Goal: Transaction & Acquisition: Purchase product/service

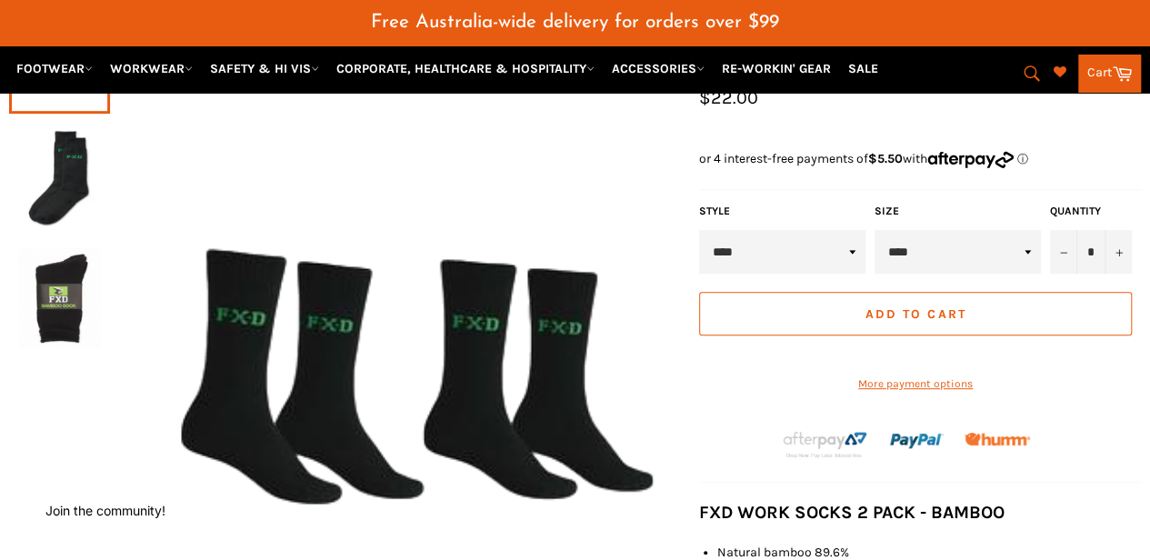
scroll to position [273, 0]
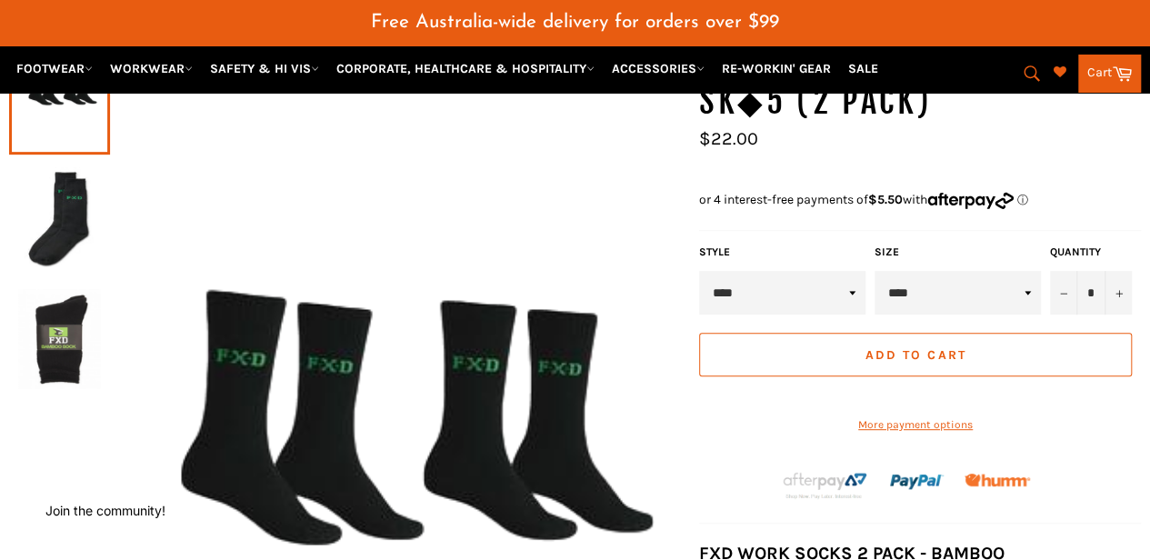
click at [939, 271] on select "****" at bounding box center [957, 293] width 166 height 44
drag, startPoint x: 939, startPoint y: 266, endPoint x: 929, endPoint y: 266, distance: 10.0
click at [939, 271] on select "****" at bounding box center [957, 293] width 166 height 44
click at [814, 271] on select "****" at bounding box center [782, 293] width 166 height 44
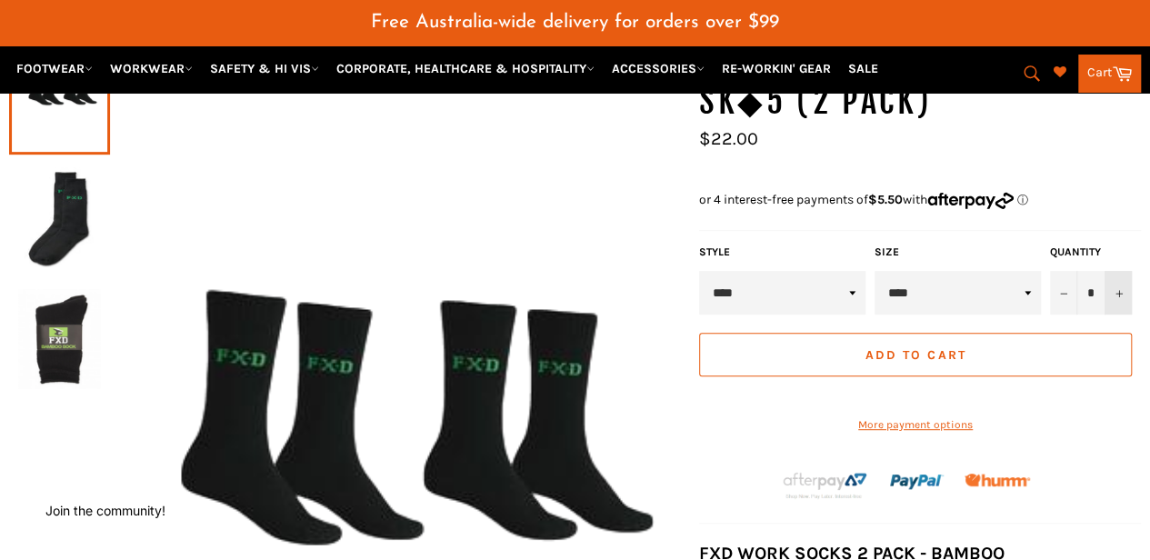
click at [1116, 290] on icon "Increase item quantity by one" at bounding box center [1118, 293] width 7 height 7
type input "*"
click at [948, 347] on span "Add to Cart" at bounding box center [914, 354] width 101 height 15
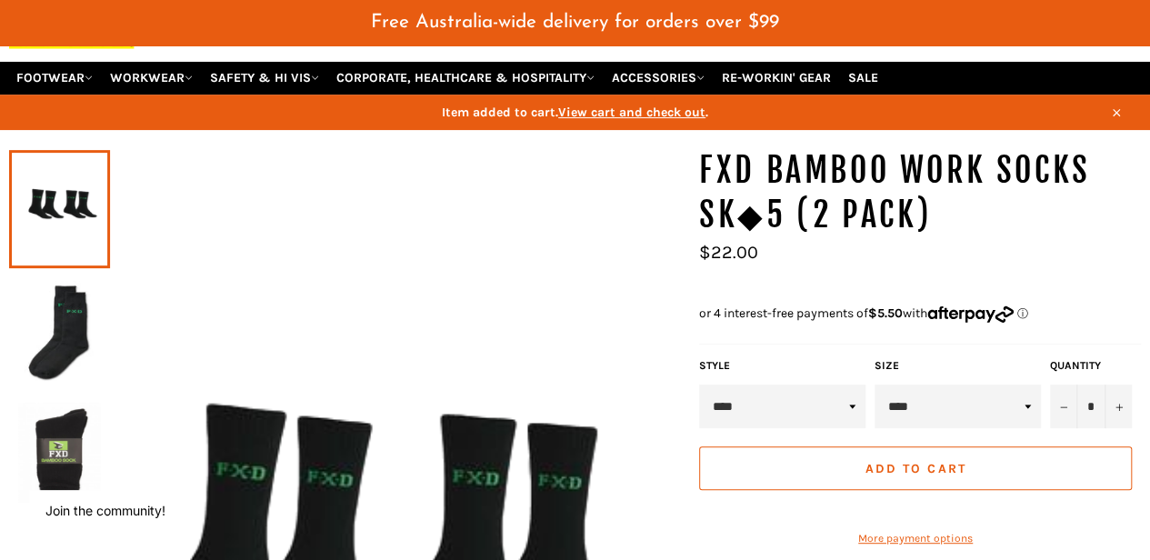
scroll to position [0, 0]
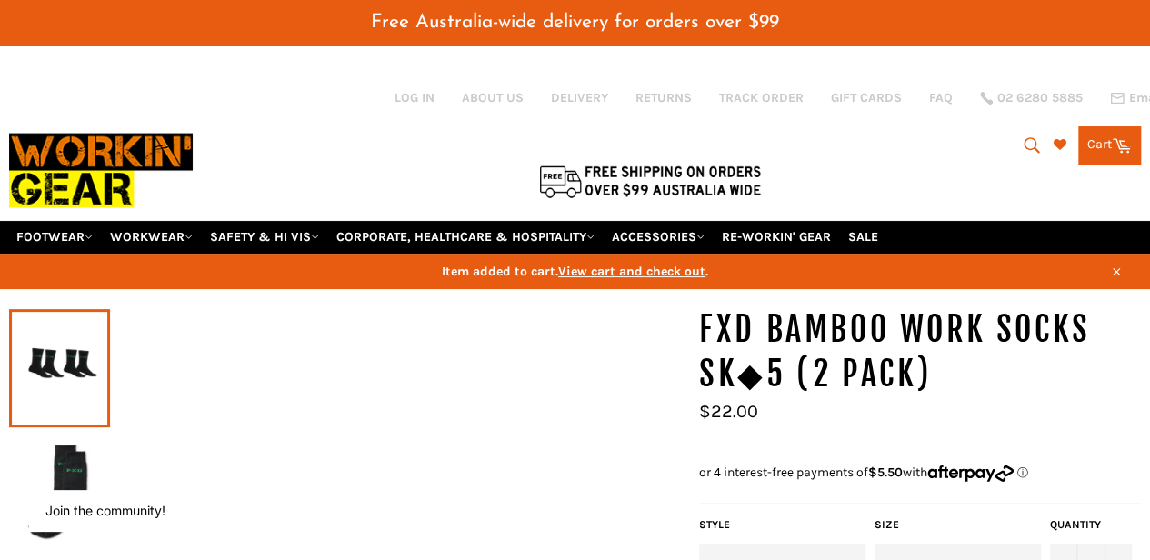
select select "***"
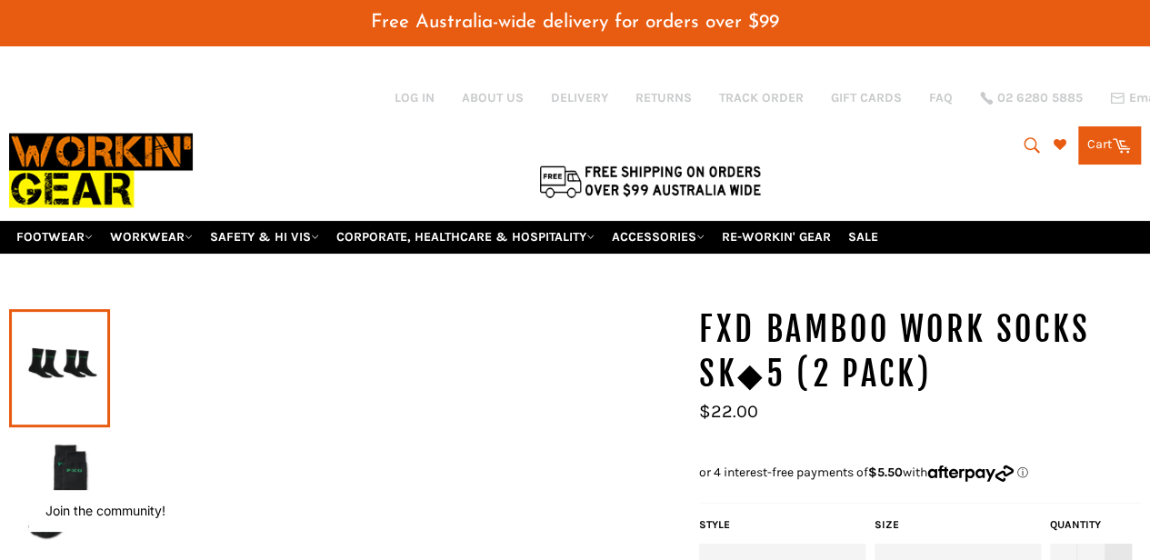
click at [1116, 543] on button "+" at bounding box center [1117, 565] width 27 height 44
type input "*"
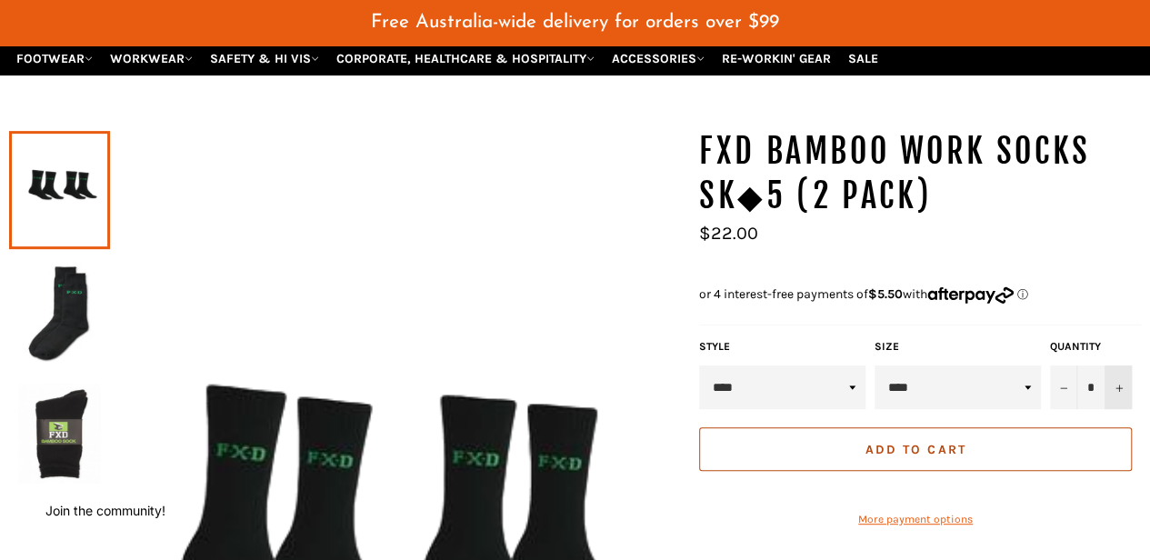
scroll to position [182, 0]
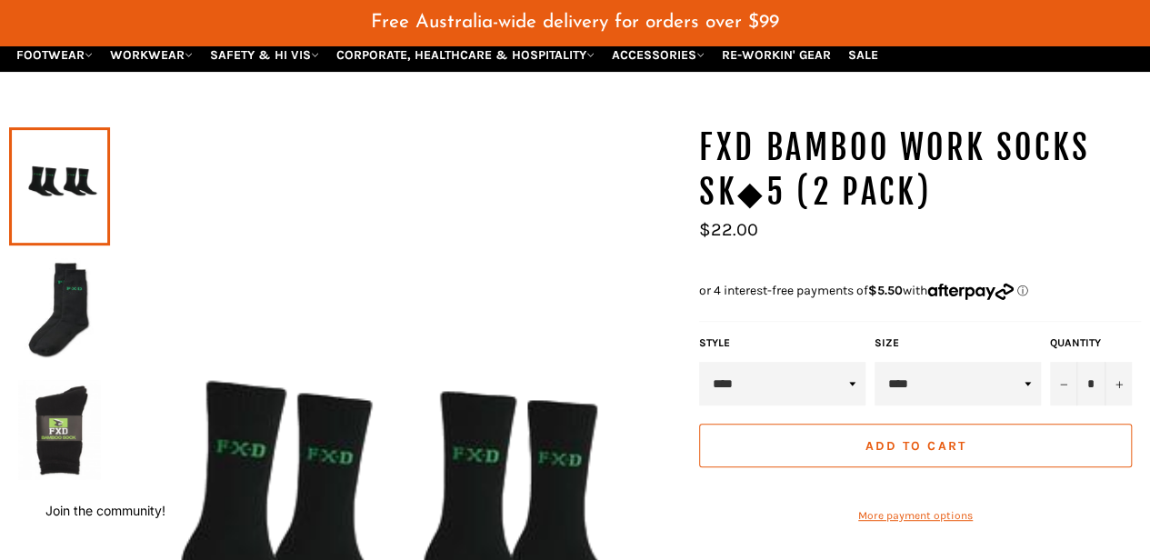
click at [938, 438] on span "Add to Cart" at bounding box center [914, 445] width 101 height 15
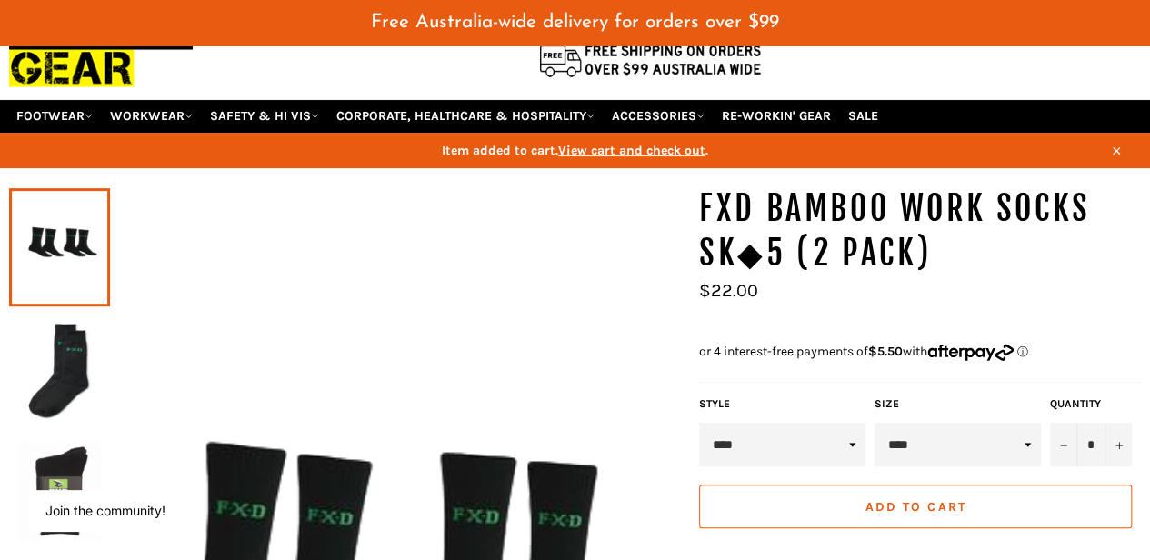
scroll to position [0, 0]
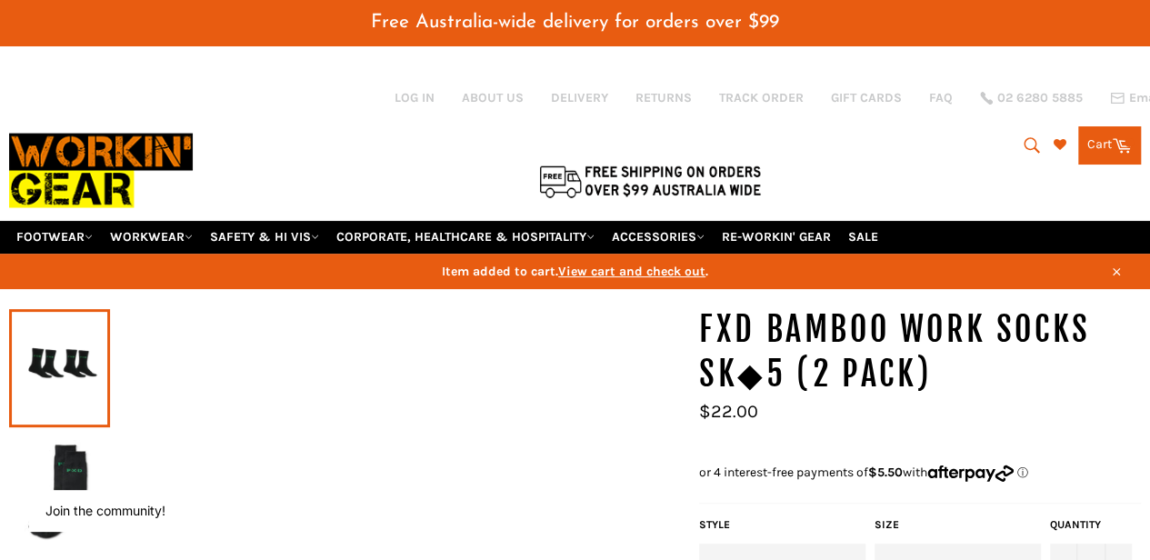
click at [1108, 137] on link "Cart Cart 0 items" at bounding box center [1109, 145] width 63 height 38
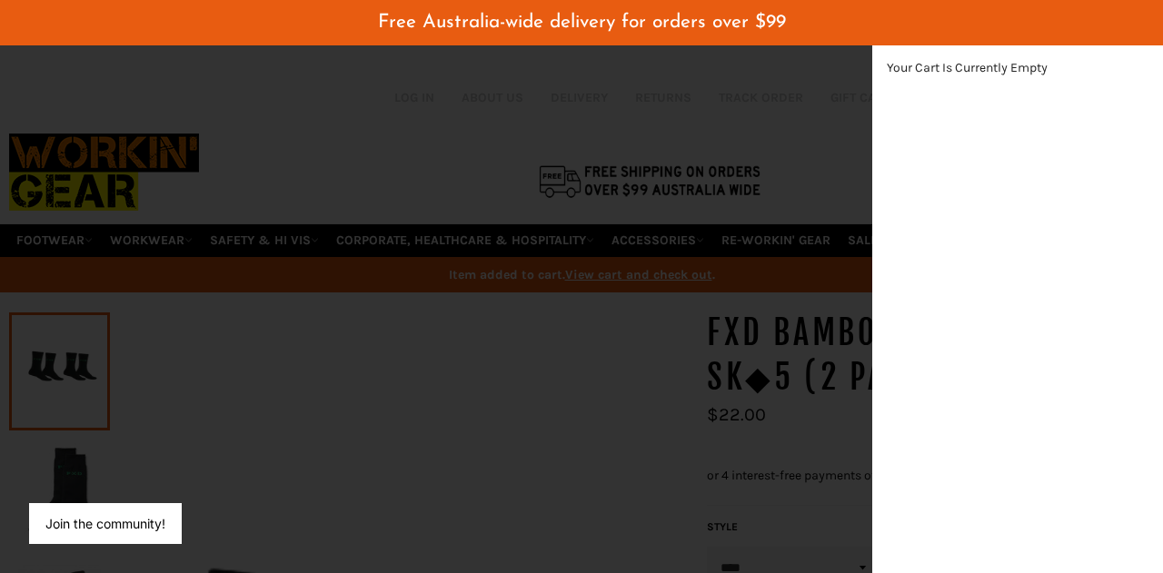
click at [812, 209] on div "modal" at bounding box center [581, 286] width 1163 height 573
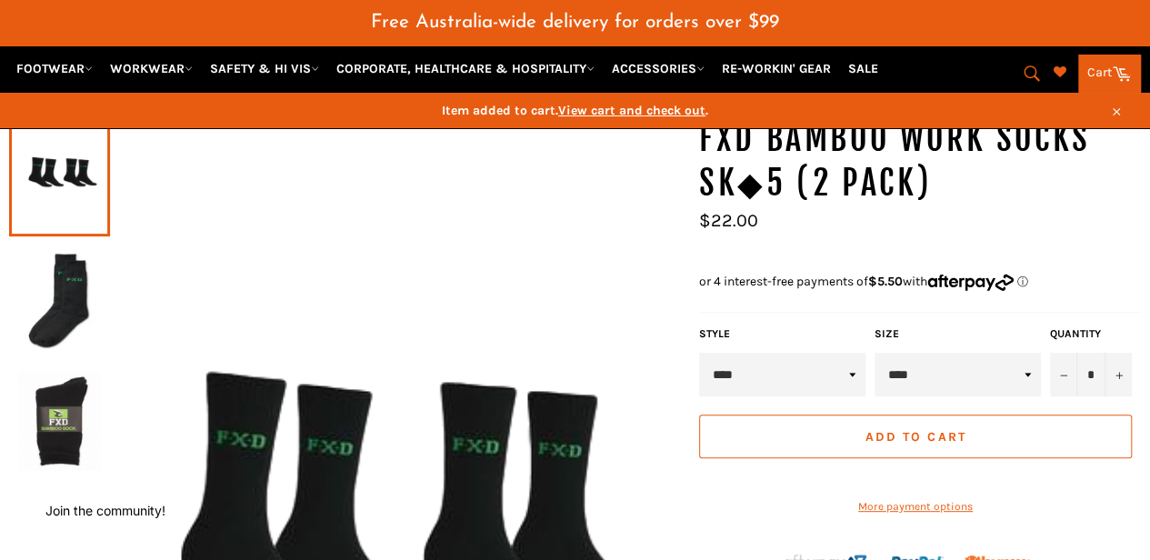
scroll to position [273, 0]
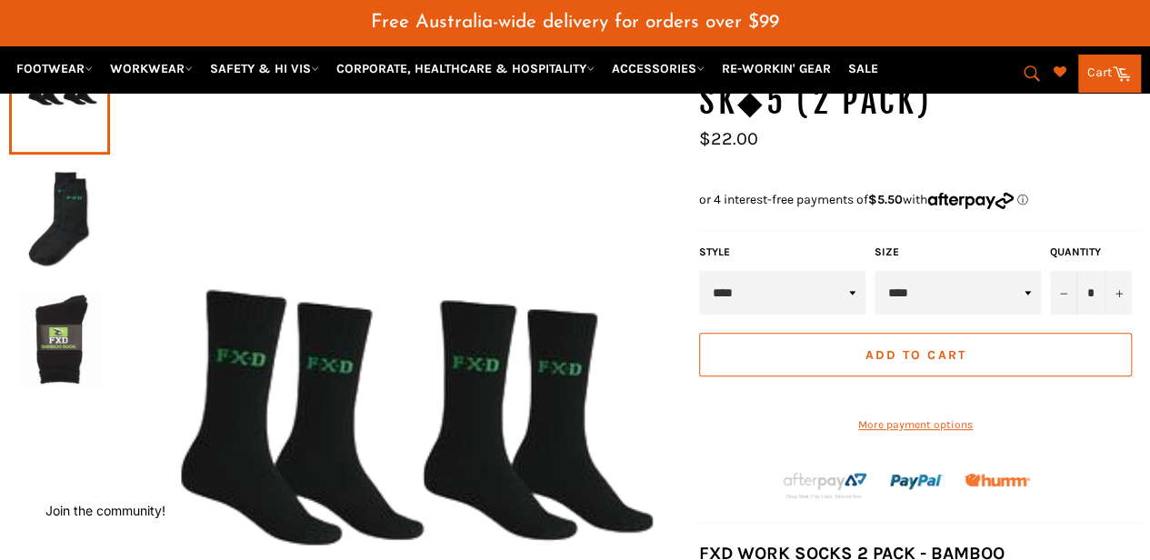
click at [916, 347] on span "Add to Cart" at bounding box center [914, 354] width 101 height 15
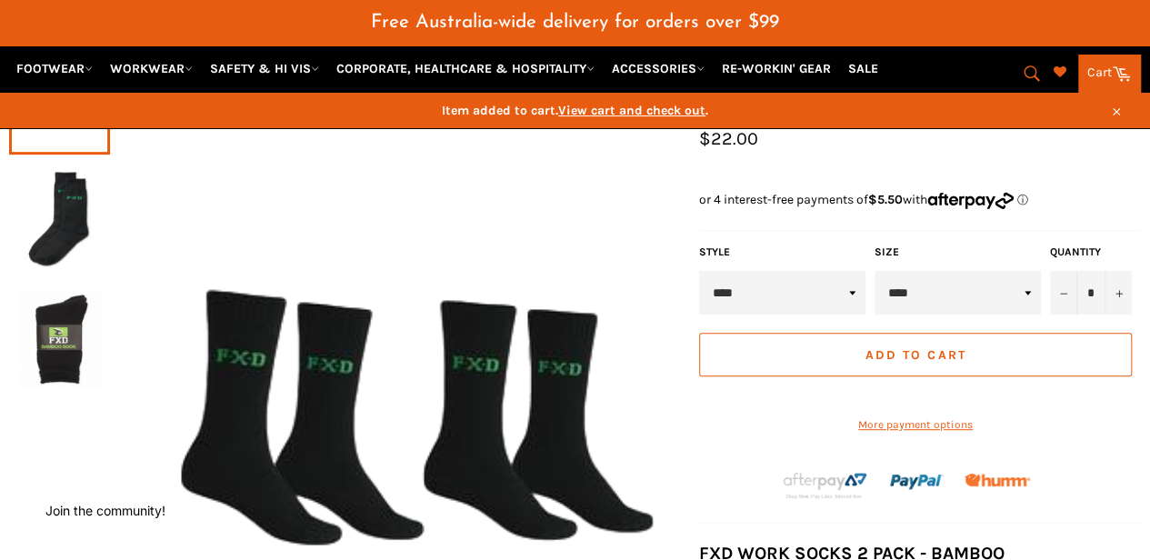
click at [675, 111] on span "View cart and check out" at bounding box center [631, 110] width 147 height 15
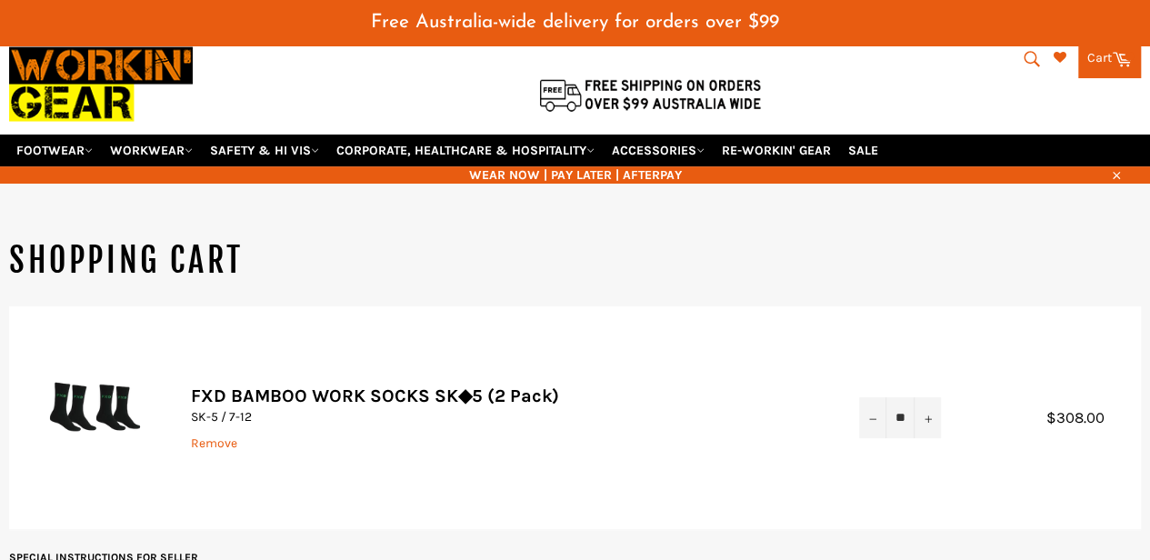
scroll to position [135, 0]
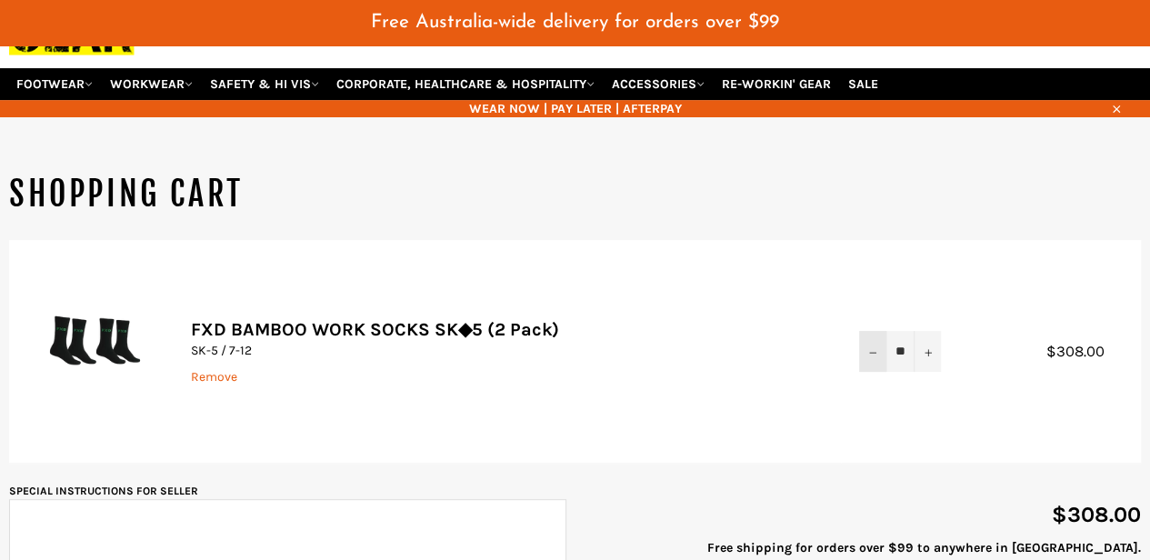
click at [869, 352] on icon "Reduce item quantity by one" at bounding box center [872, 352] width 7 height 1
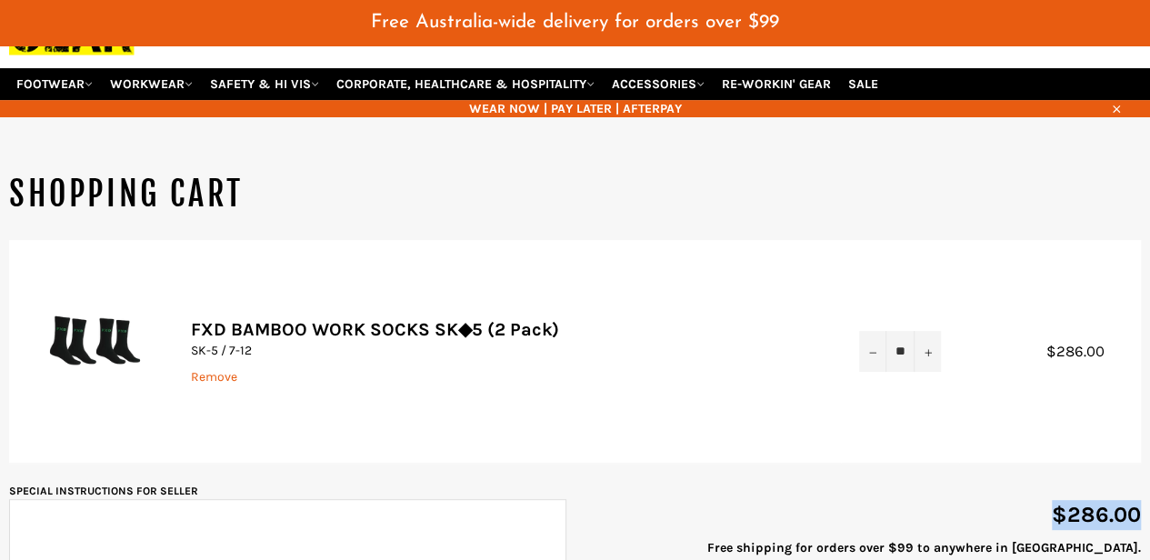
click at [869, 332] on form "Product Quantity Total FXD BAMBOO WORK SOCKS SK◆5 (2 Pack) SK-5 / 7-12 Remove Q…" at bounding box center [574, 453] width 1131 height 426
click at [872, 349] on icon "Reduce item quantity by one" at bounding box center [872, 352] width 7 height 7
click at [871, 349] on icon "Reduce item quantity by one" at bounding box center [872, 352] width 7 height 7
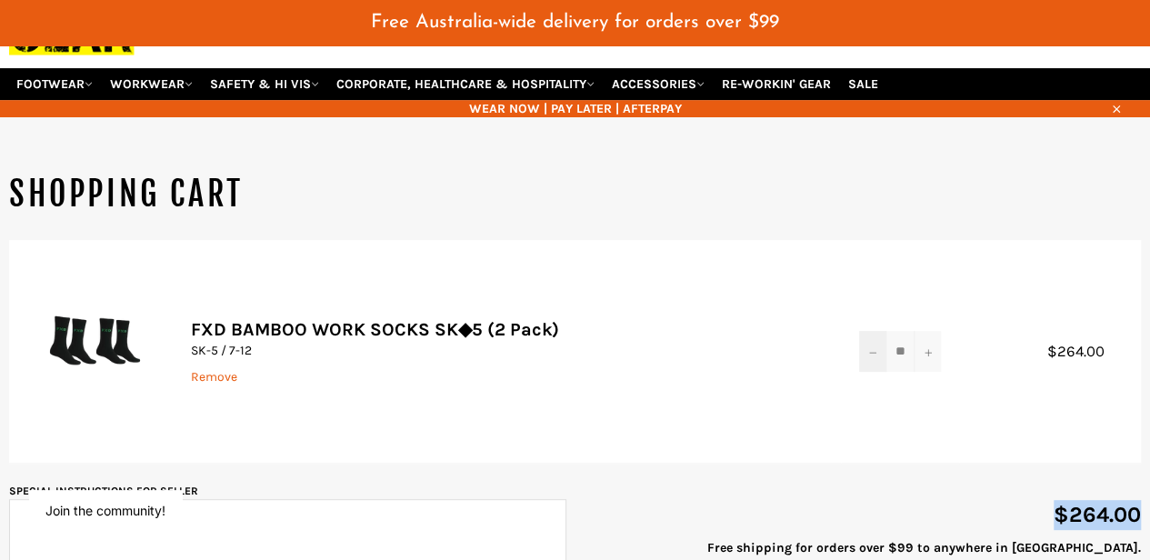
click at [871, 349] on icon "Reduce item quantity by one" at bounding box center [872, 352] width 7 height 7
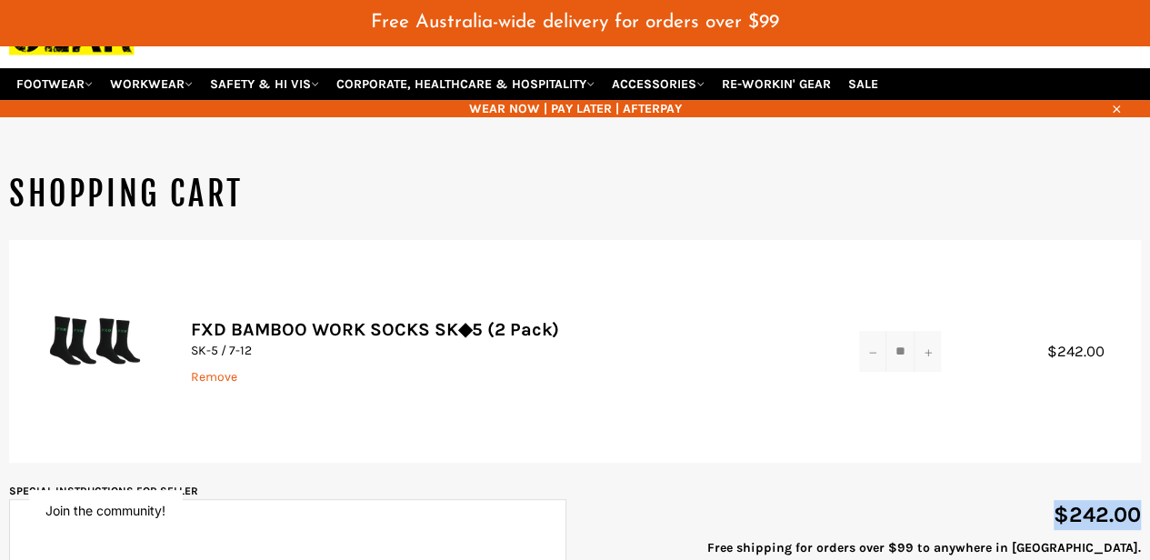
click at [871, 349] on icon "Reduce item quantity by one" at bounding box center [872, 352] width 7 height 7
click at [903, 335] on input "**" at bounding box center [900, 351] width 82 height 41
drag, startPoint x: 903, startPoint y: 336, endPoint x: 892, endPoint y: 328, distance: 13.6
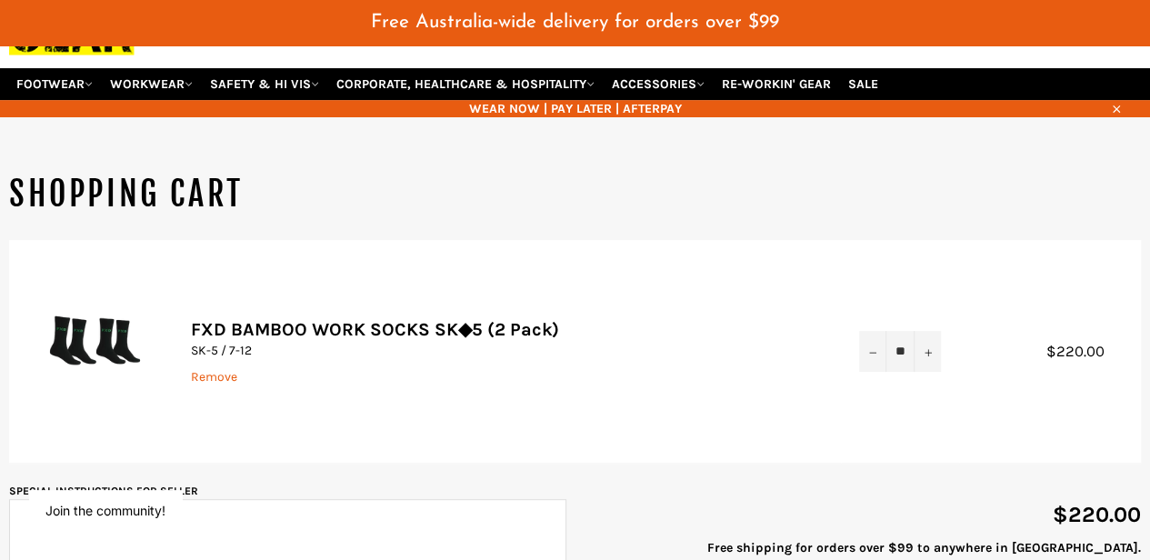
click at [892, 331] on input "**" at bounding box center [900, 351] width 82 height 41
type input "*"
click at [909, 281] on td "Quantity * − +" at bounding box center [900, 352] width 118 height 224
click at [880, 331] on button "−" at bounding box center [872, 351] width 27 height 41
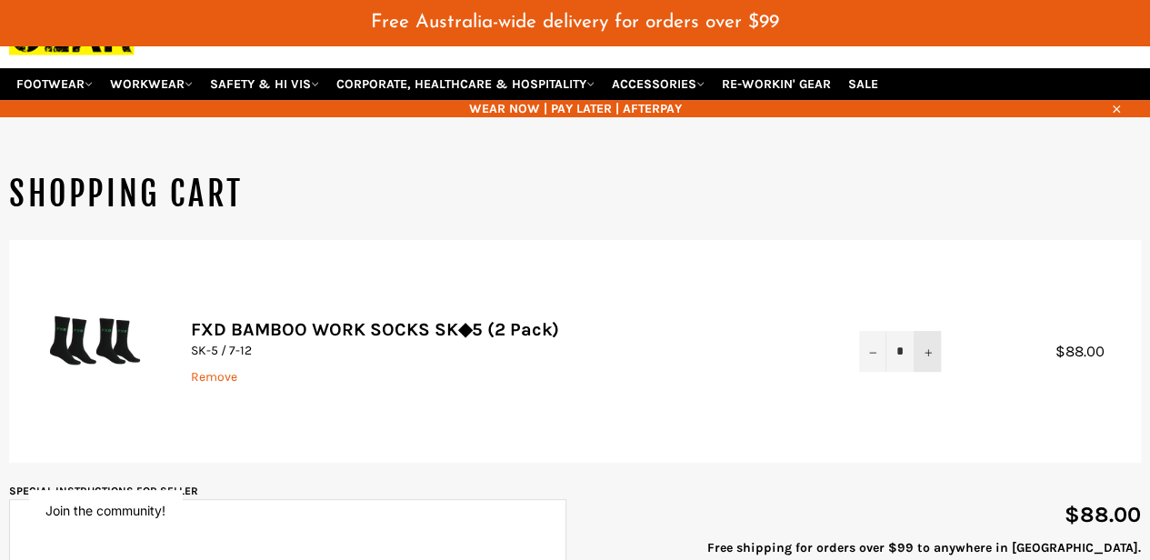
click at [914, 331] on button "+" at bounding box center [926, 351] width 27 height 41
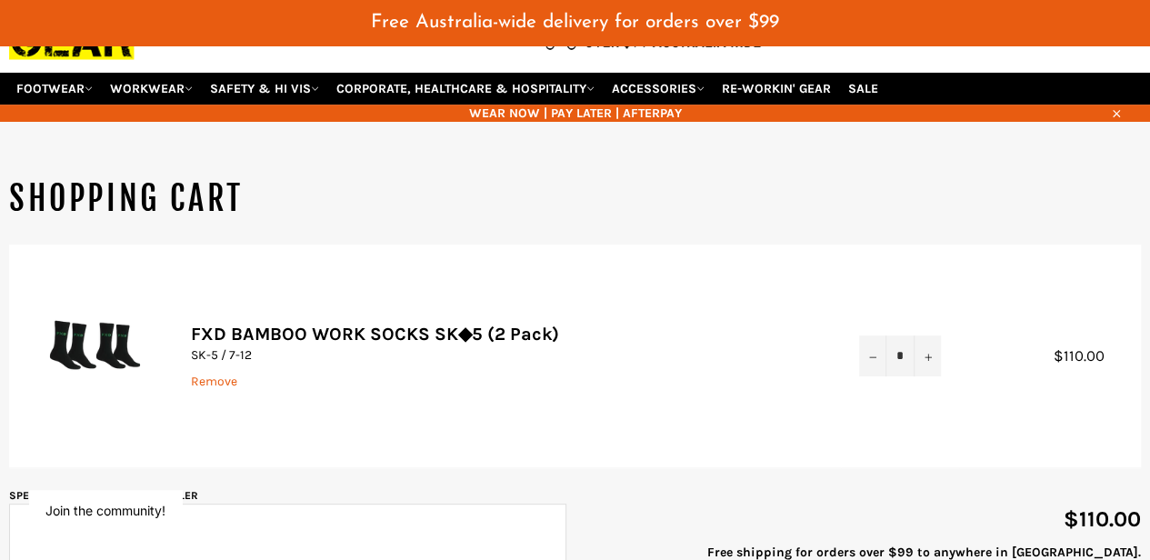
scroll to position [0, 0]
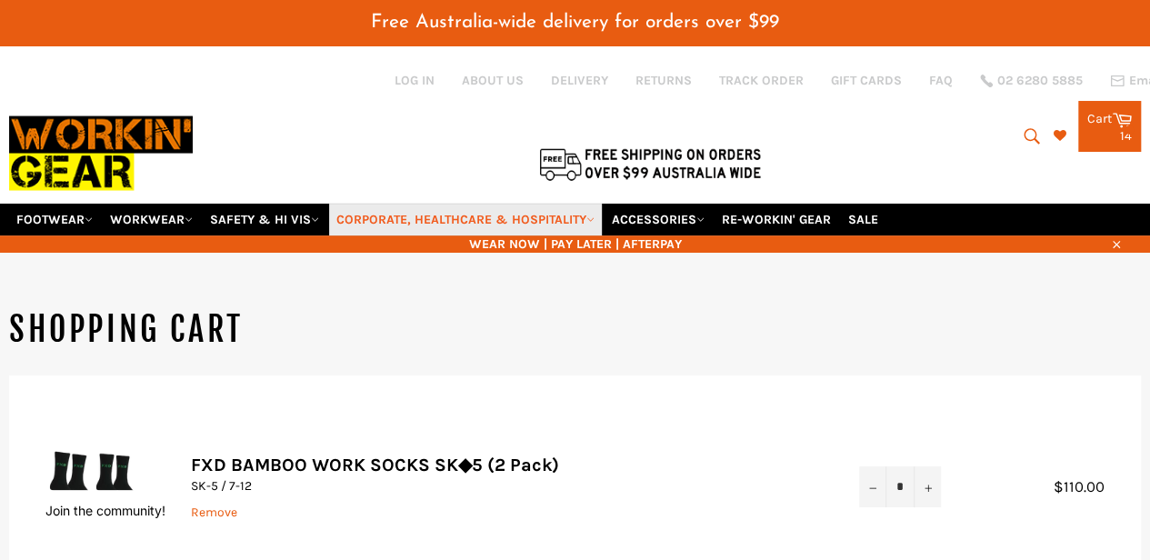
click at [428, 204] on link "CORPORATE, HEALTHCARE & HOSPITALITY" at bounding box center [465, 220] width 273 height 32
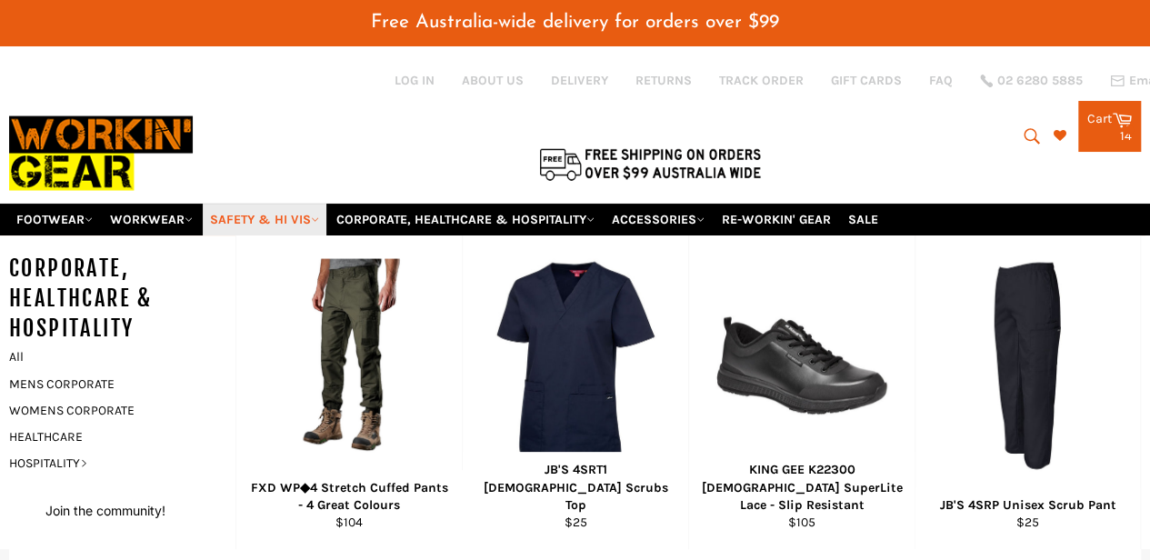
click at [277, 204] on link "SAFETY & HI VIS" at bounding box center [265, 220] width 124 height 32
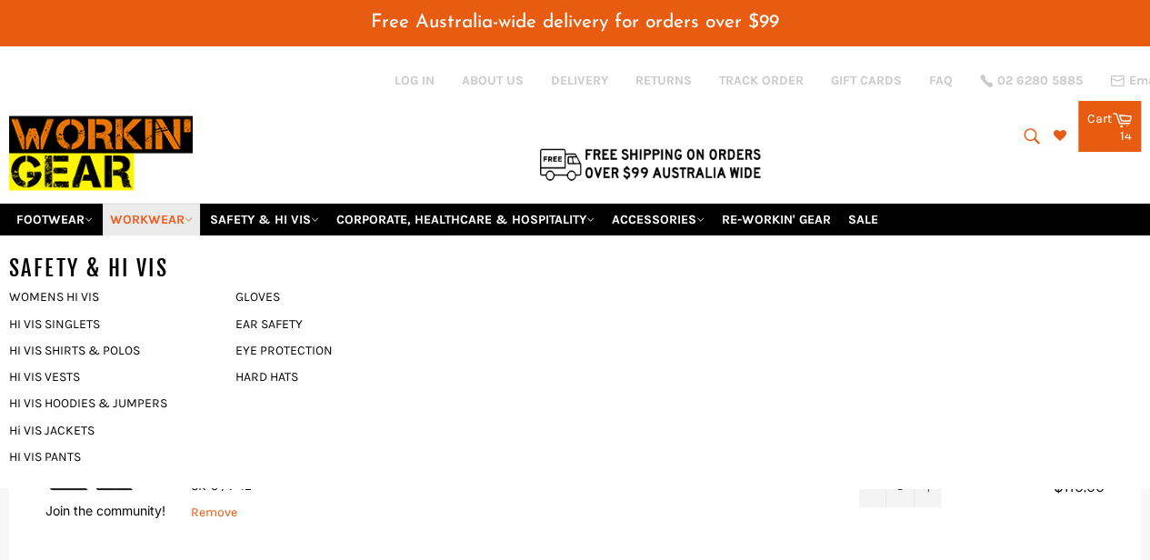
click at [166, 204] on link "WORKWEAR" at bounding box center [151, 220] width 97 height 32
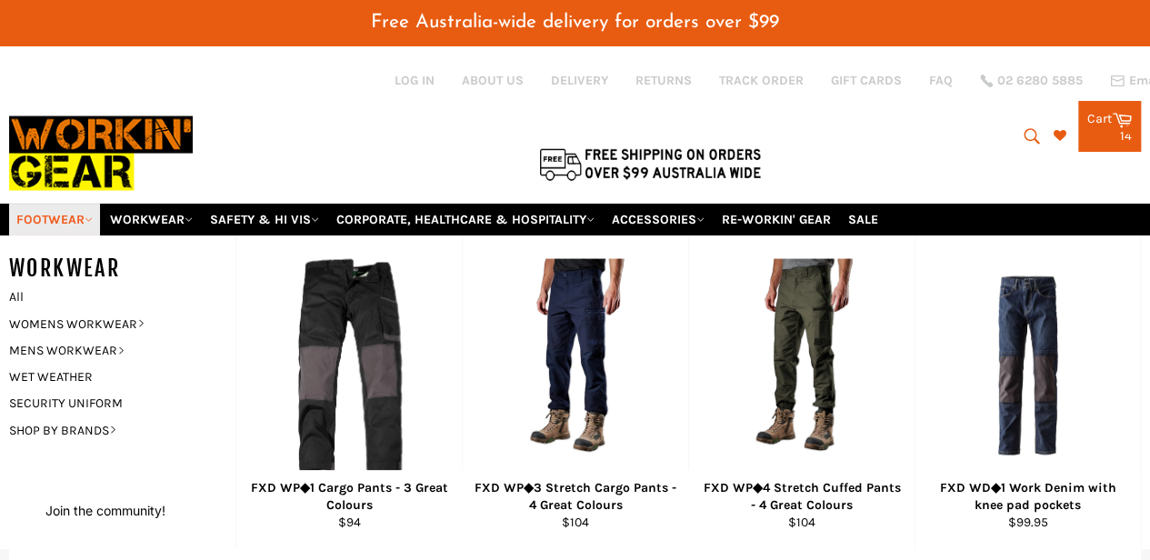
click at [84, 204] on link "FOOTWEAR" at bounding box center [54, 220] width 91 height 32
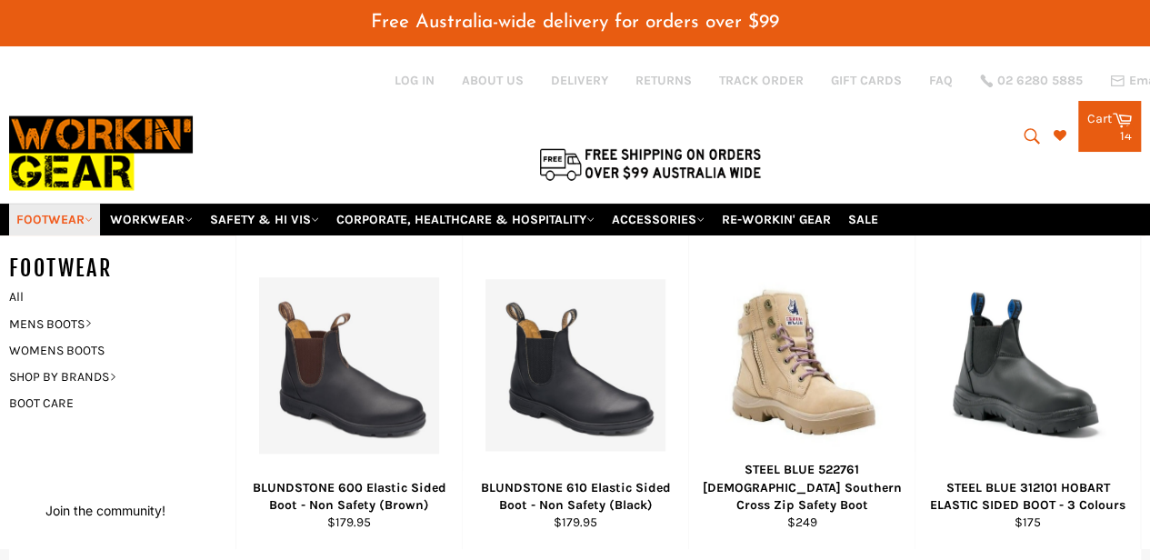
click at [84, 204] on link "FOOTWEAR" at bounding box center [54, 220] width 91 height 32
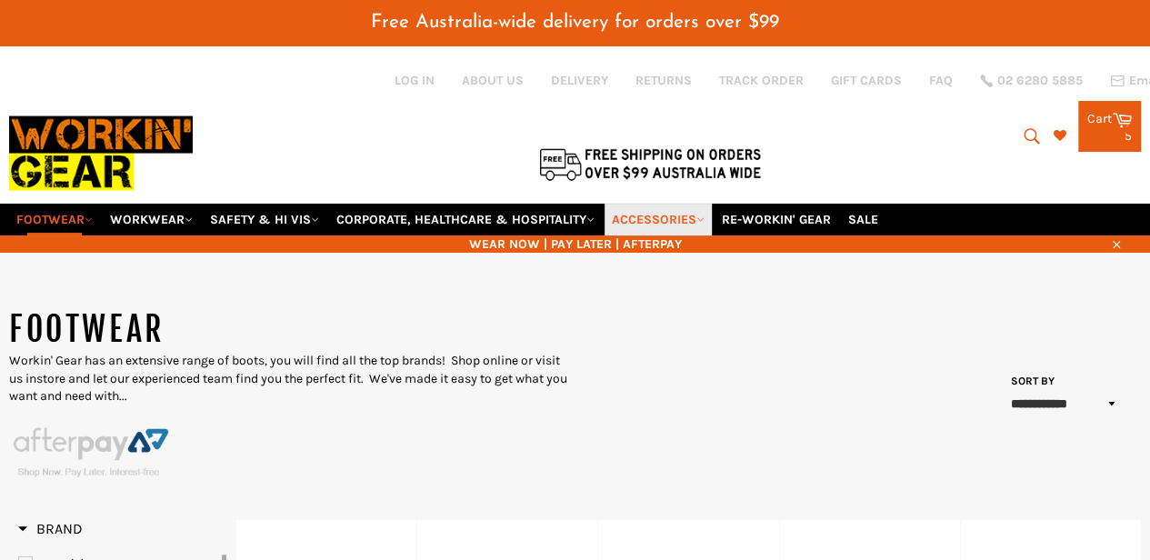
click at [687, 204] on link "ACCESSORIES" at bounding box center [657, 220] width 107 height 32
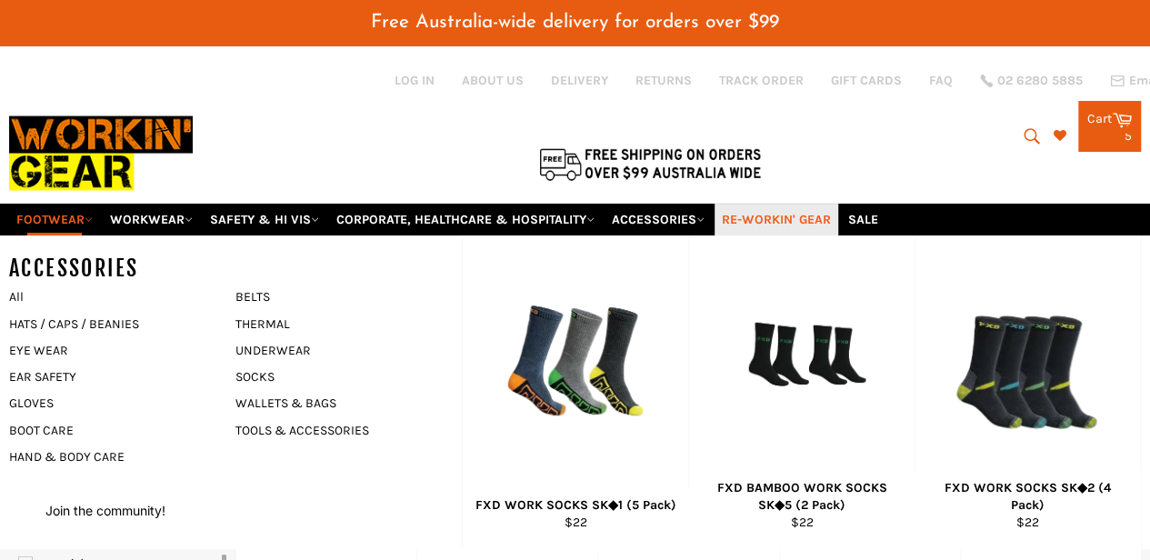
click at [771, 204] on link "RE-WORKIN' GEAR" at bounding box center [776, 220] width 124 height 32
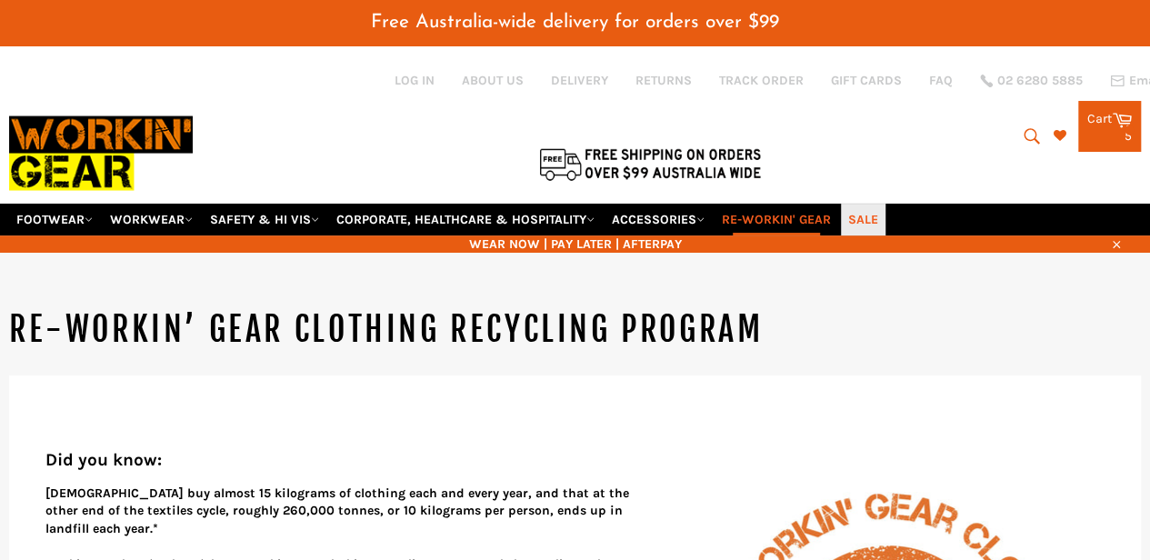
click at [878, 204] on link "SALE" at bounding box center [863, 220] width 45 height 32
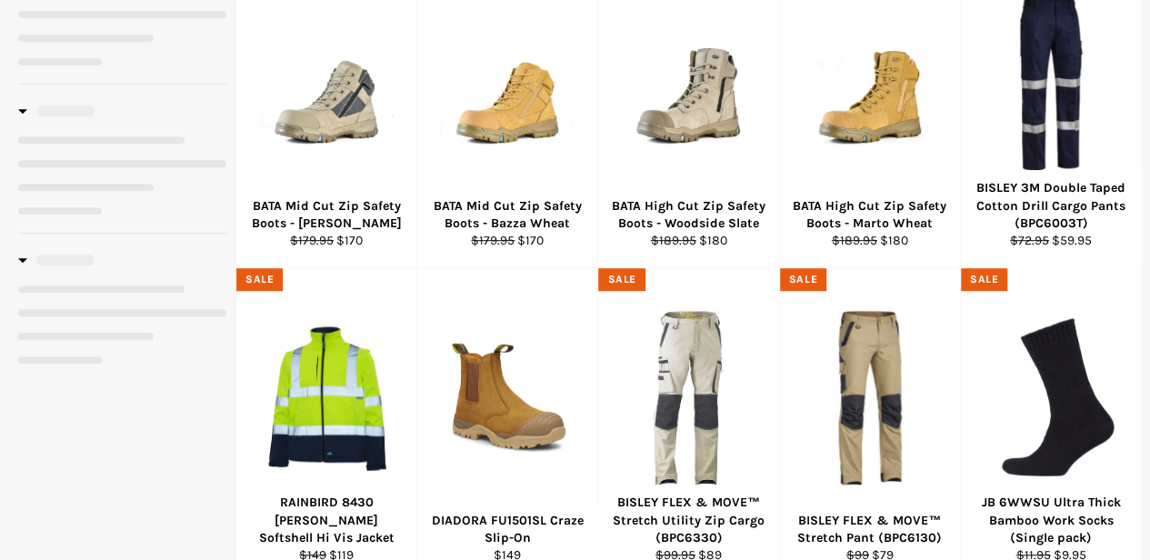
select select "**********"
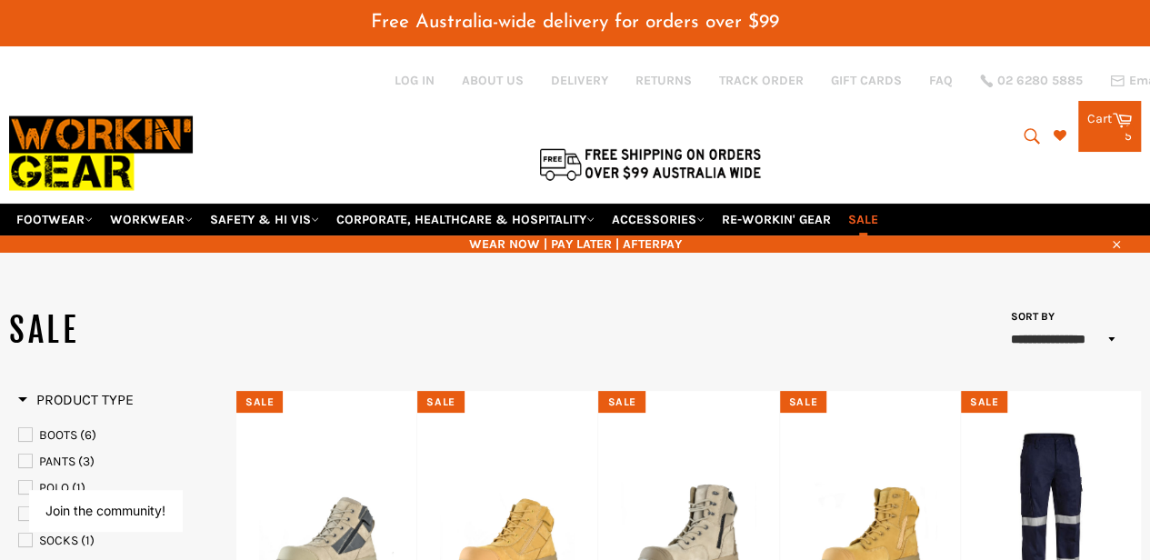
click at [1089, 106] on link "Cart Cart 5 items" at bounding box center [1109, 126] width 63 height 51
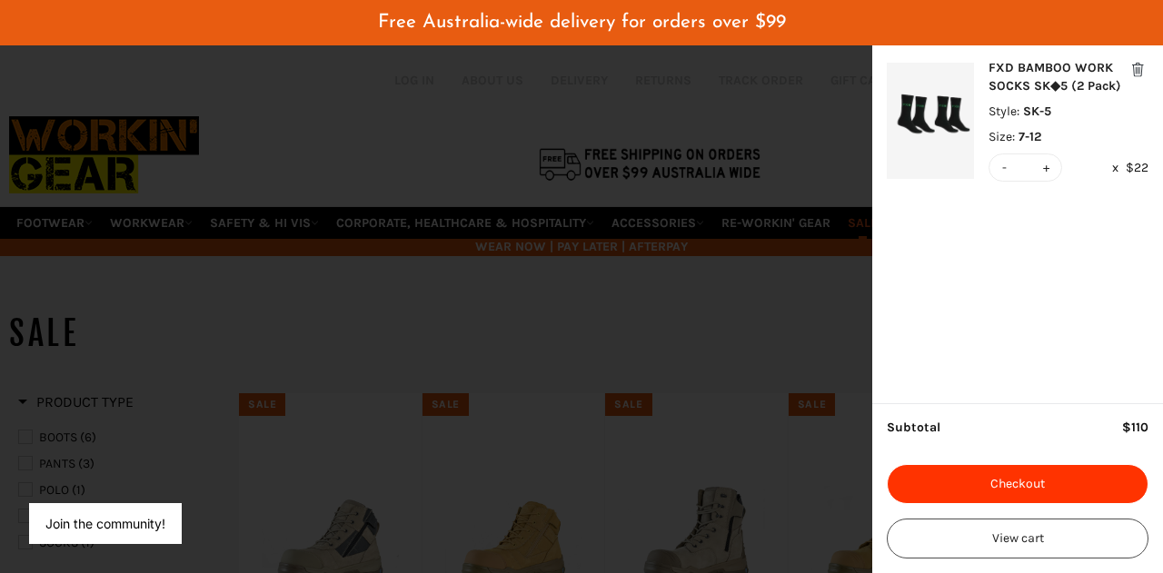
click at [1031, 470] on button "Checkout" at bounding box center [1018, 484] width 262 height 40
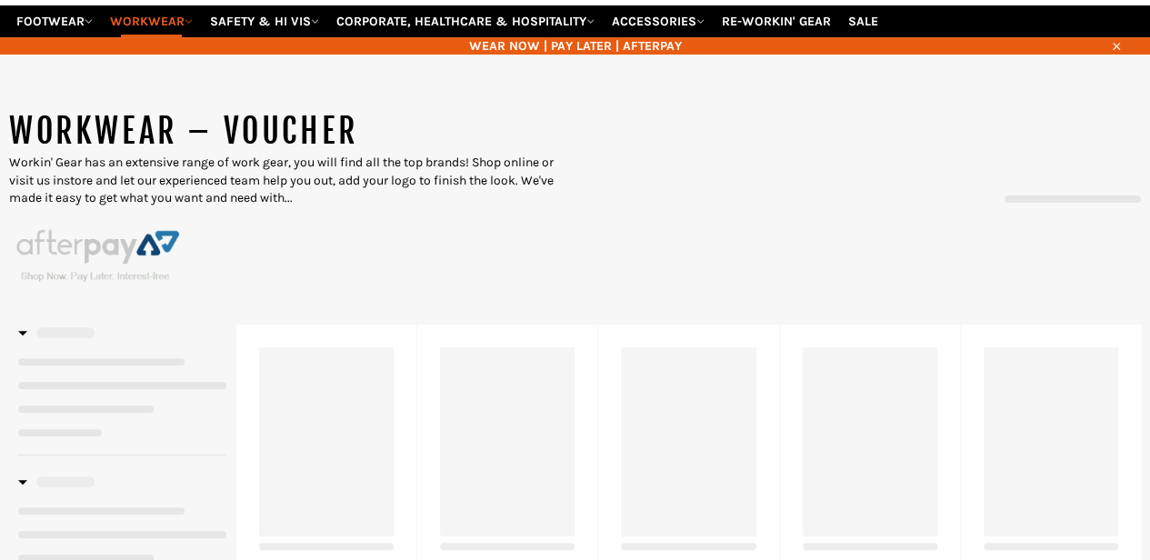
select select "******"
